Goal: Transaction & Acquisition: Purchase product/service

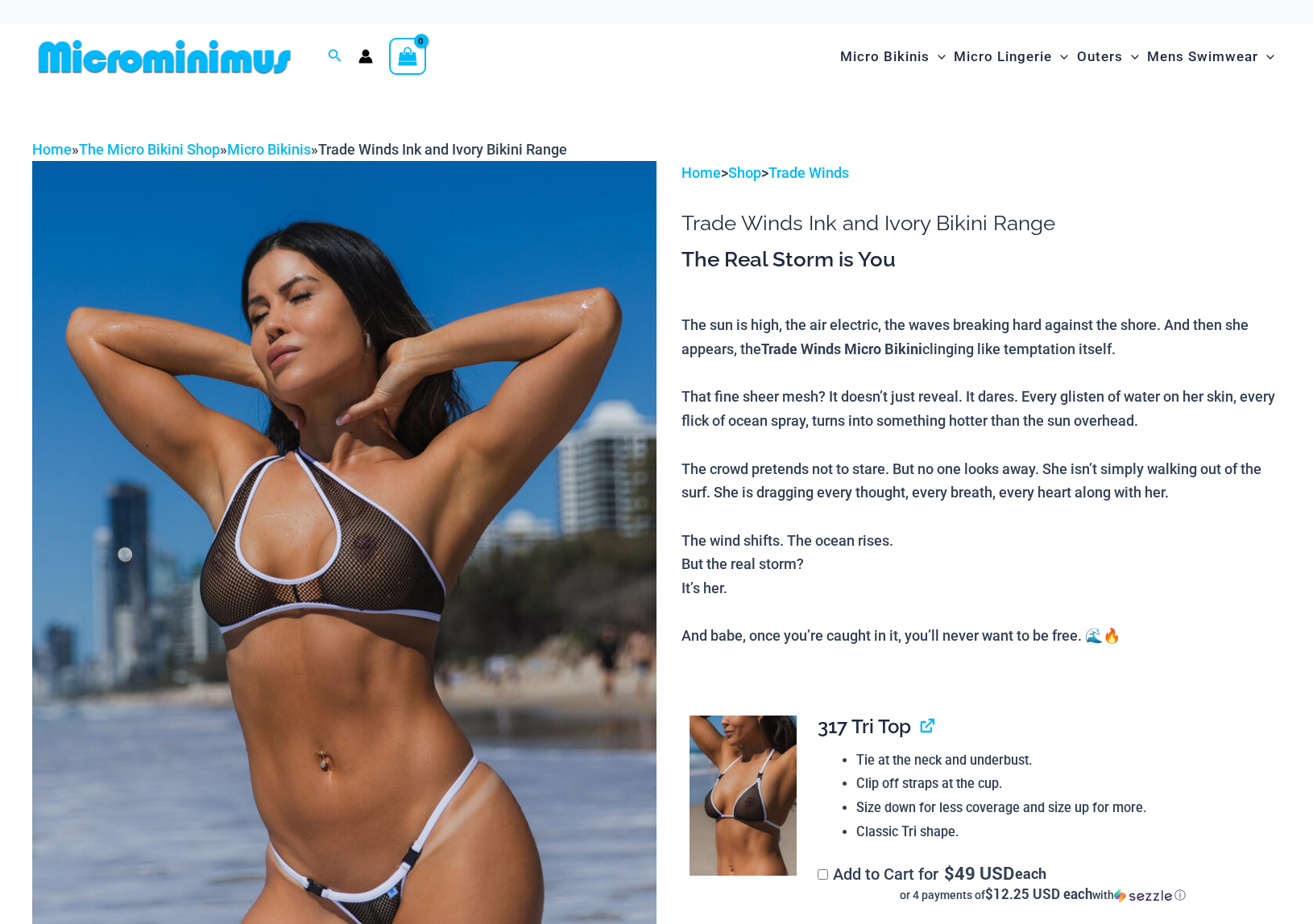
click at [532, 532] on img at bounding box center [344, 629] width 624 height 936
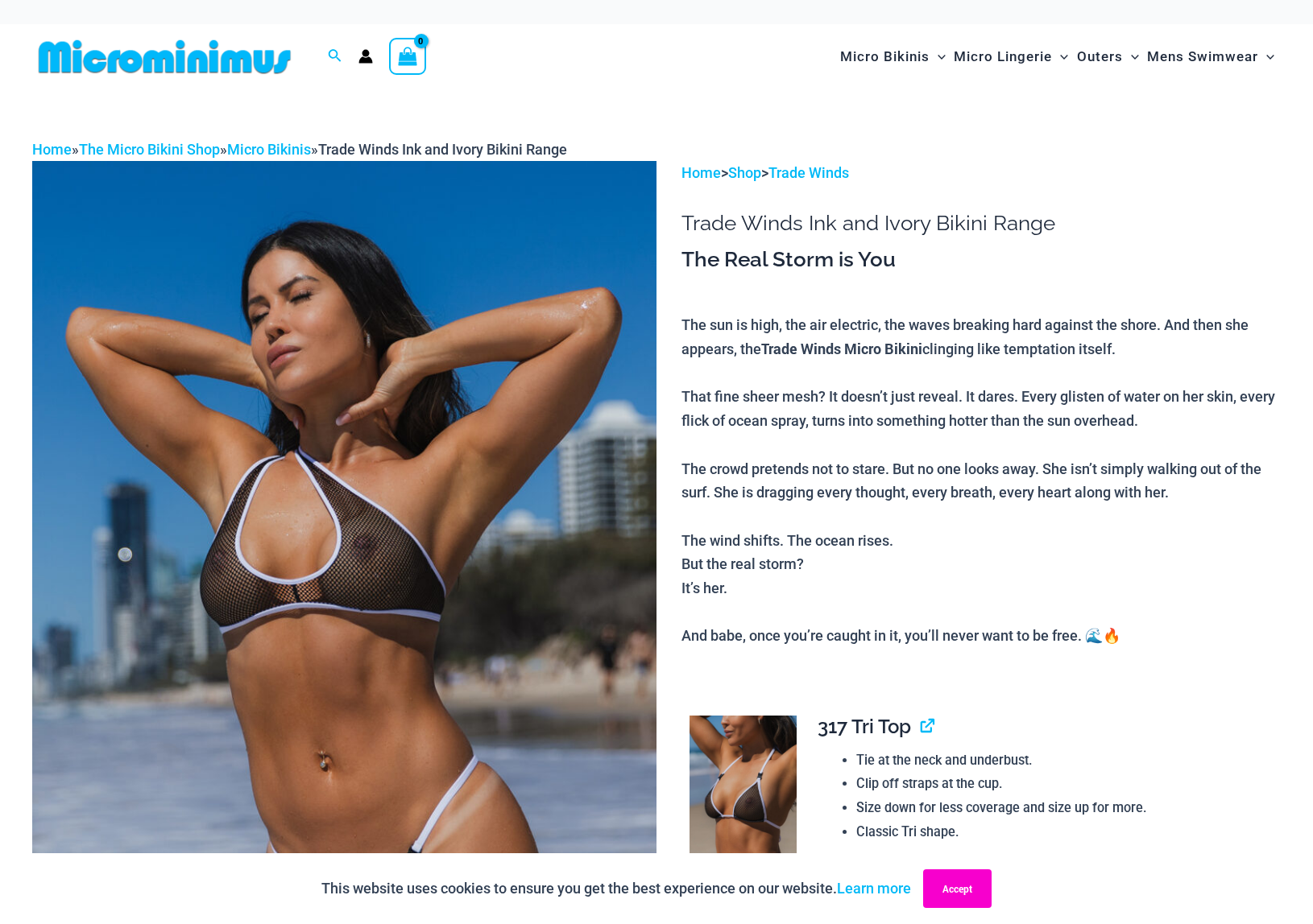
click at [963, 897] on button "Accept" at bounding box center [957, 889] width 68 height 39
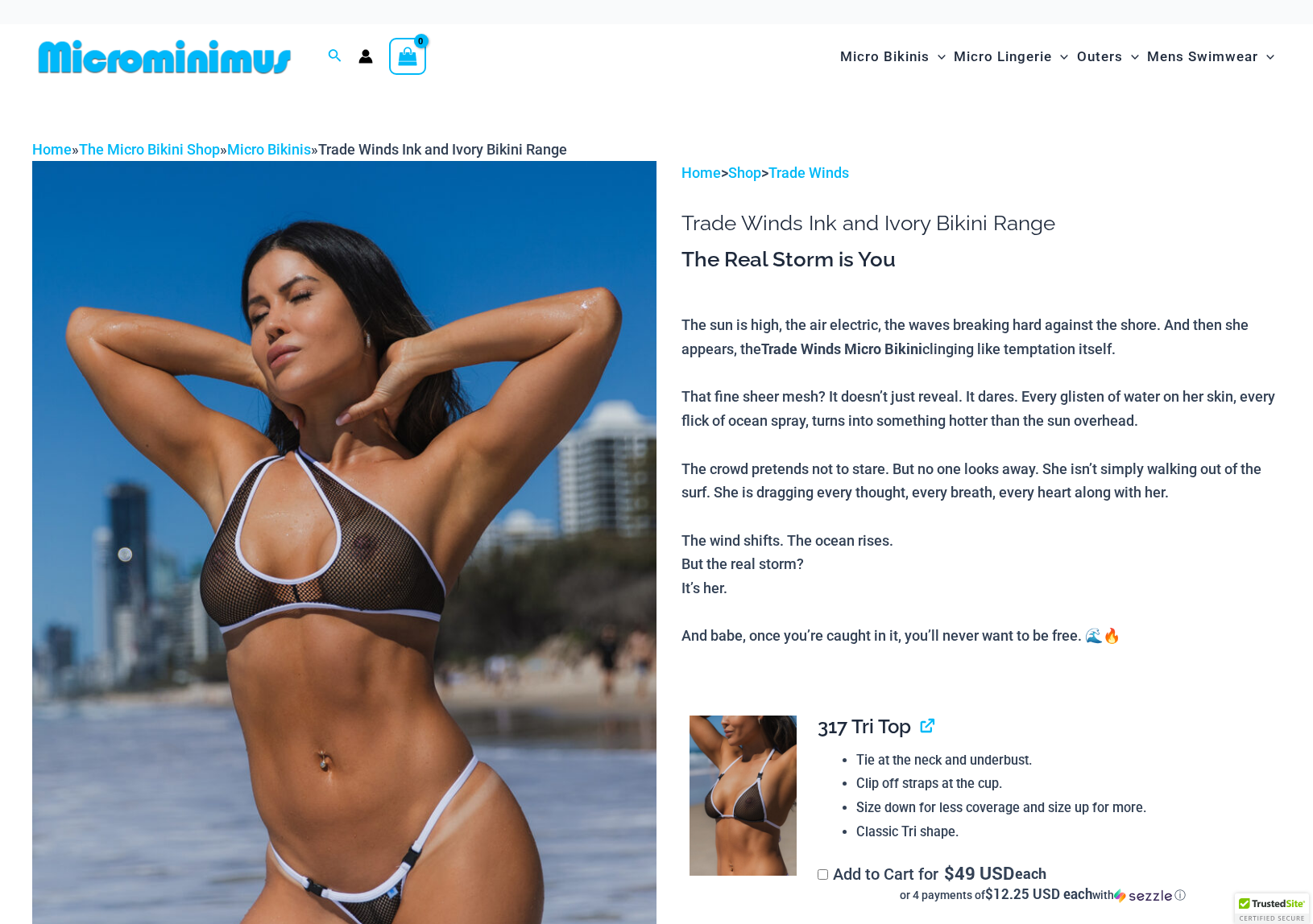
click at [520, 597] on img at bounding box center [344, 629] width 624 height 936
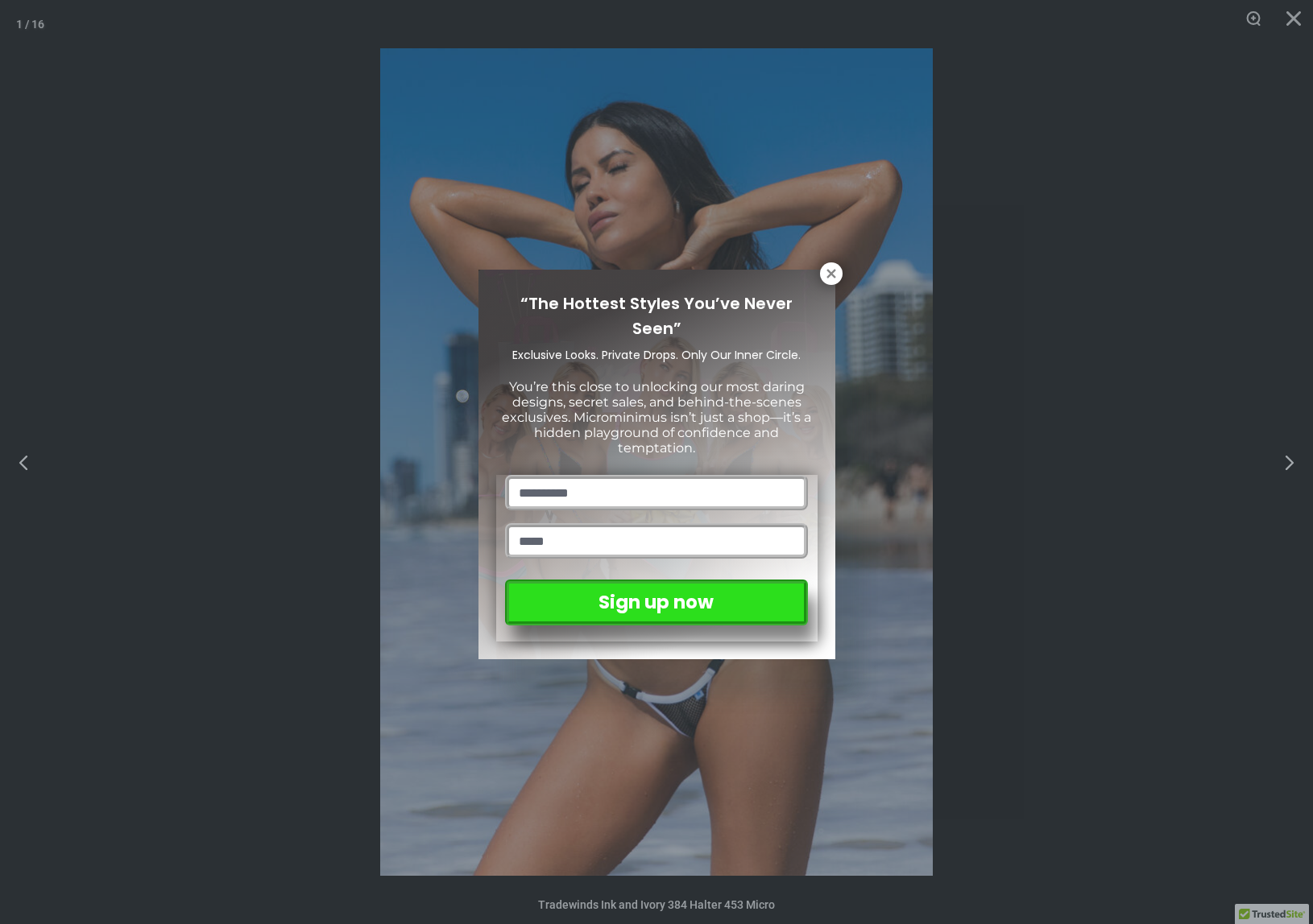
click at [1101, 556] on div "“The Hottest Styles You’ve Never Seen” Exclusive Looks. Private Drops. Only Our…" at bounding box center [656, 462] width 1313 height 924
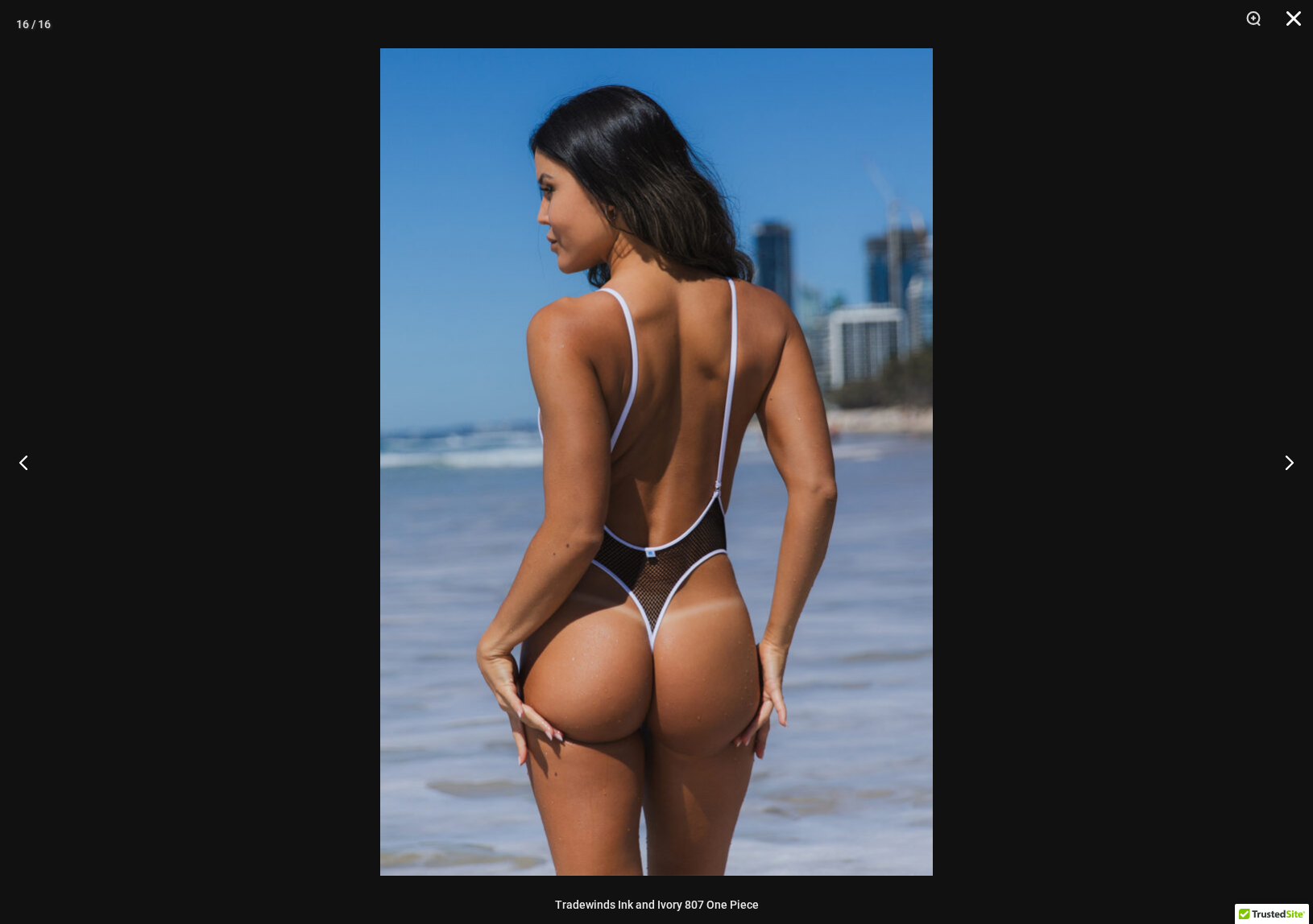
click at [1298, 19] on button "Close" at bounding box center [1287, 24] width 40 height 49
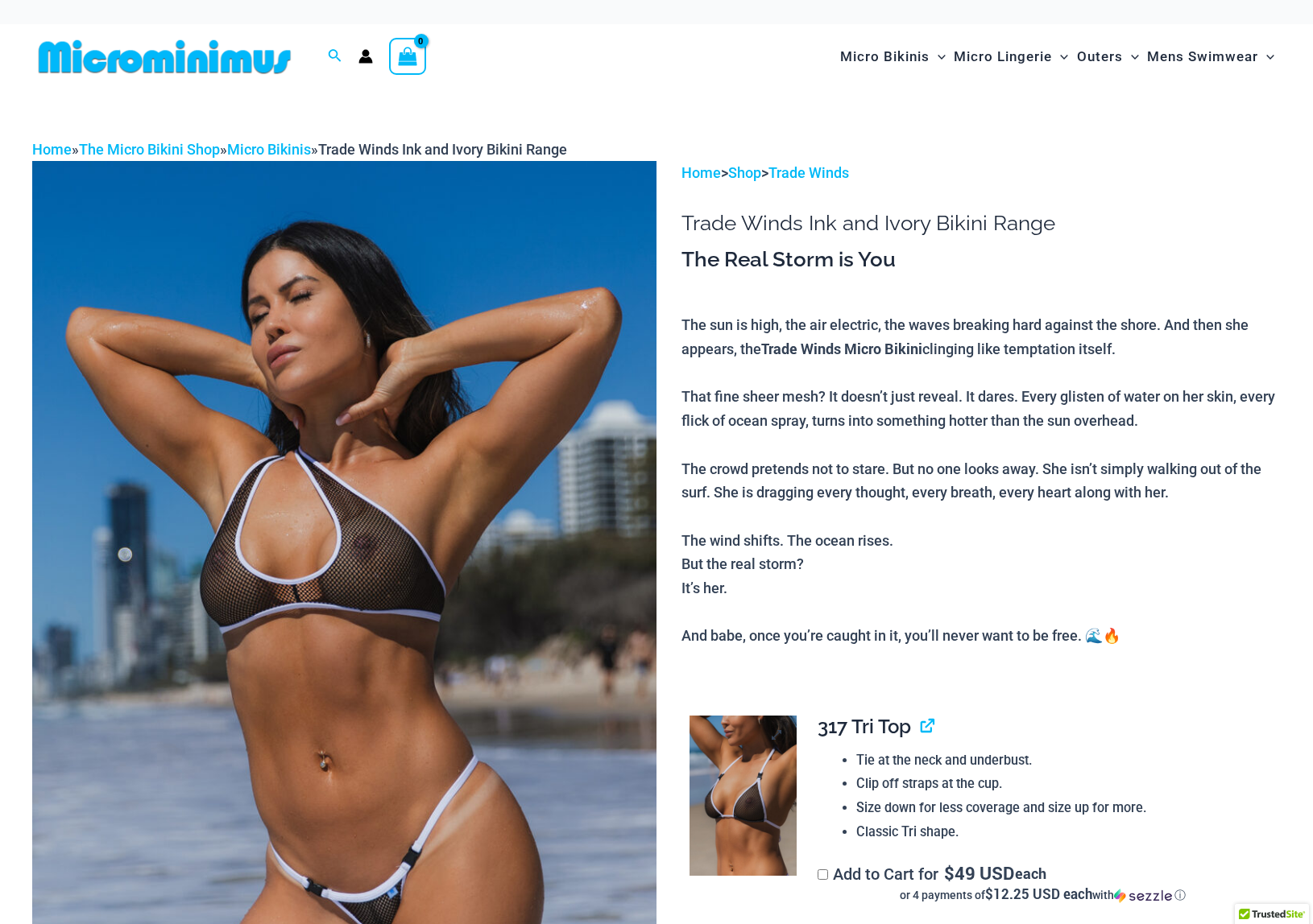
click at [765, 759] on img at bounding box center [742, 796] width 107 height 160
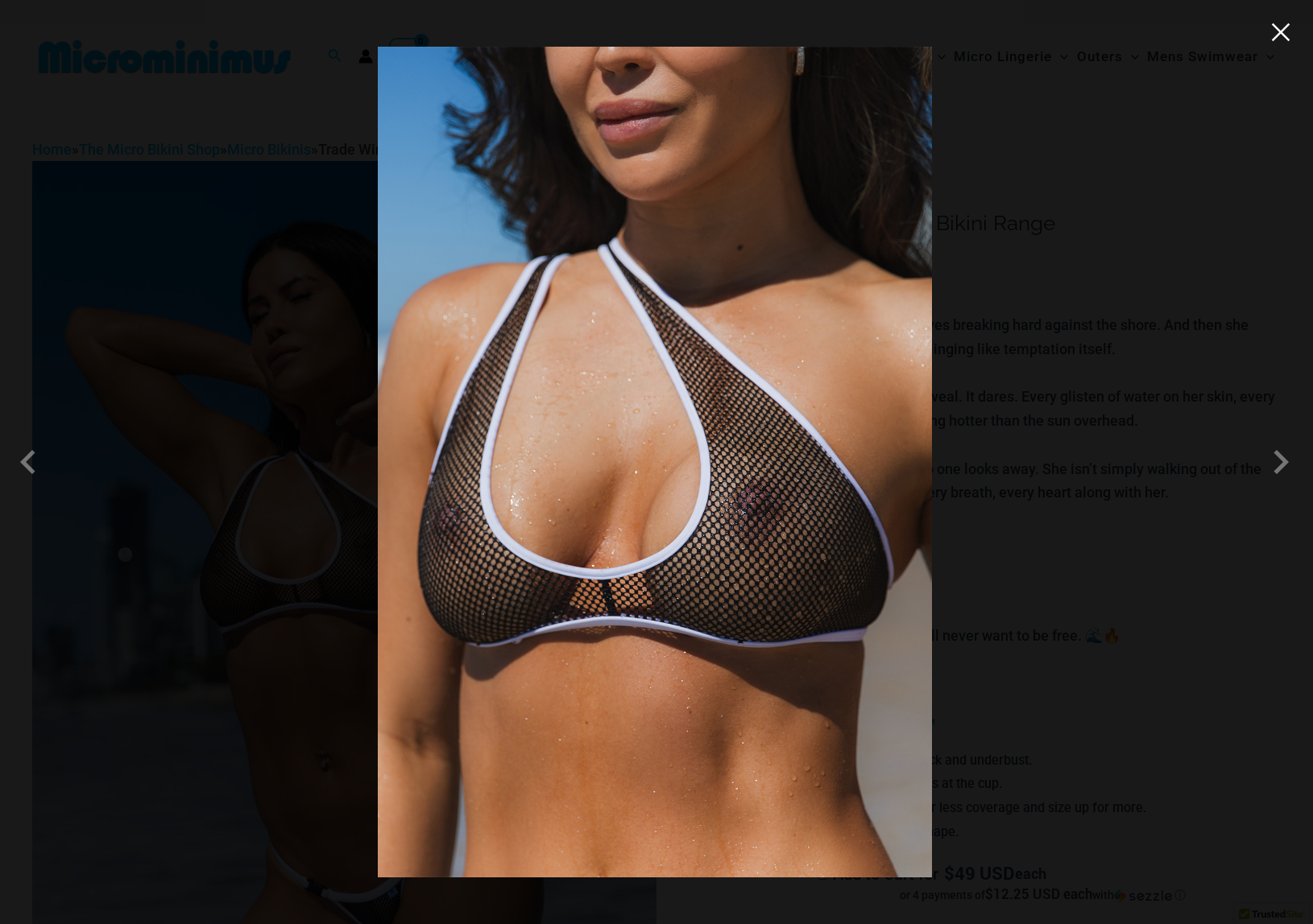
click at [1281, 37] on button "Close" at bounding box center [1280, 32] width 24 height 24
